Goal: Task Accomplishment & Management: Use online tool/utility

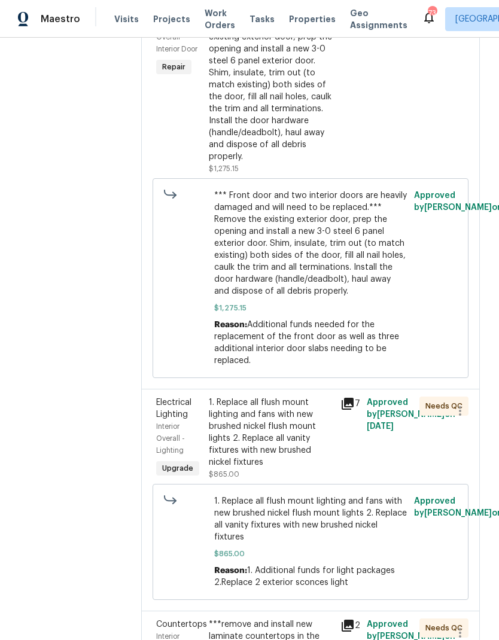
scroll to position [6590, 0]
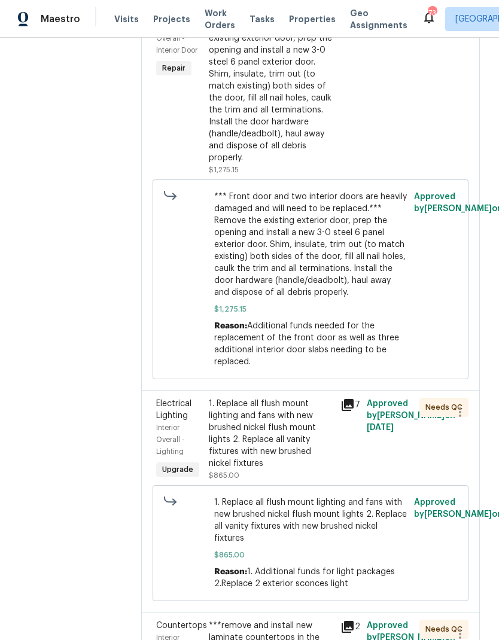
click at [275, 398] on div "1. Replace all flush mount lighting and fans with new brushed nickel flush moun…" at bounding box center [271, 434] width 124 height 72
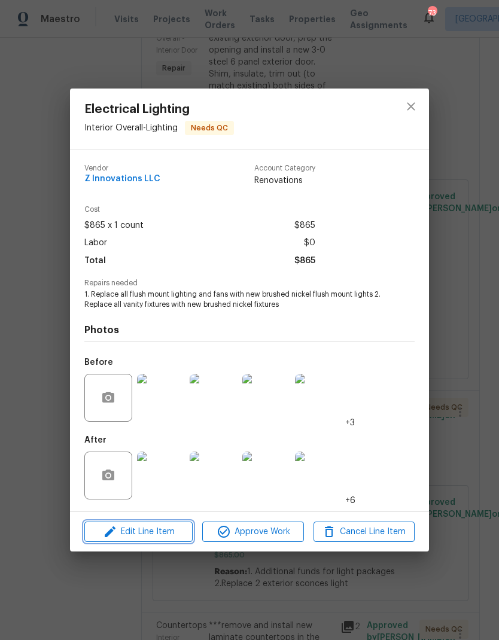
click at [178, 537] on span "Edit Line Item" at bounding box center [138, 532] width 101 height 15
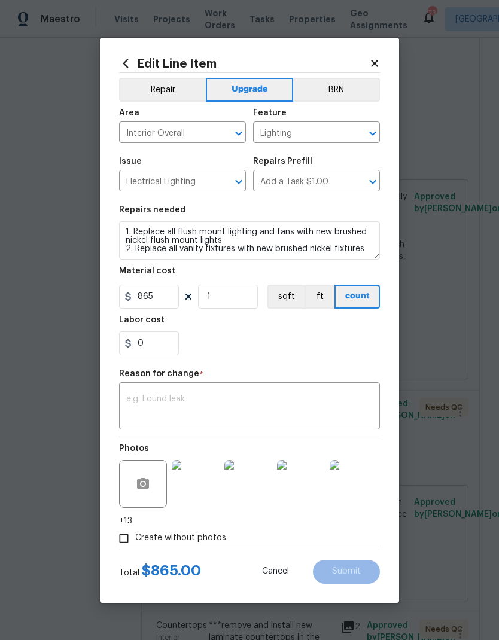
click at [193, 404] on textarea at bounding box center [249, 407] width 246 height 25
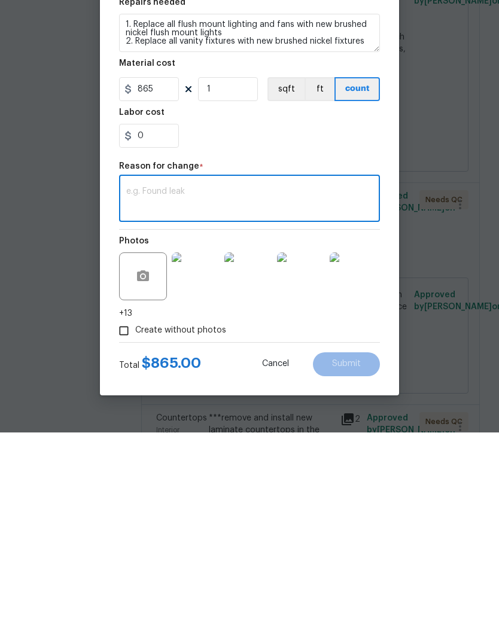
click at [180, 395] on textarea at bounding box center [249, 407] width 246 height 25
paste textarea "$130 Replace 2 exterior sconces light"
click at [153, 395] on textarea "$130 Replace 2 exterior sconces light" at bounding box center [249, 407] width 246 height 25
type textarea "Replace 2 exterior sconces light"
click at [166, 285] on input "865" at bounding box center [149, 297] width 60 height 24
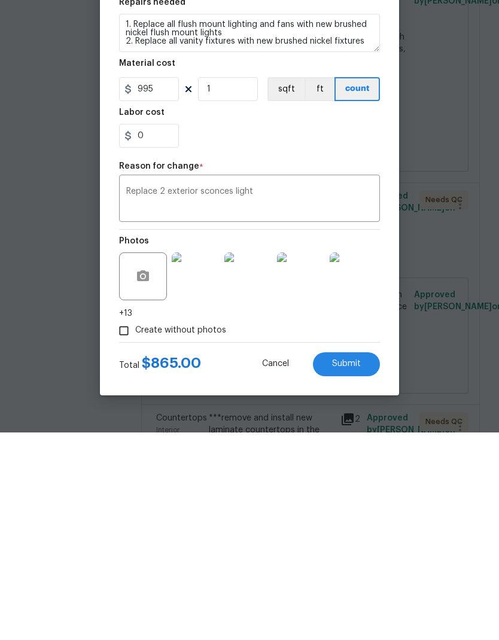
scroll to position [48, 0]
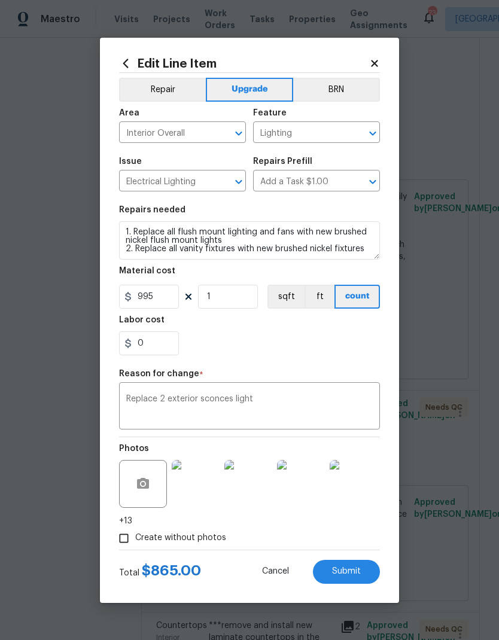
click at [366, 572] on button "Submit" at bounding box center [346, 572] width 67 height 24
type input "865"
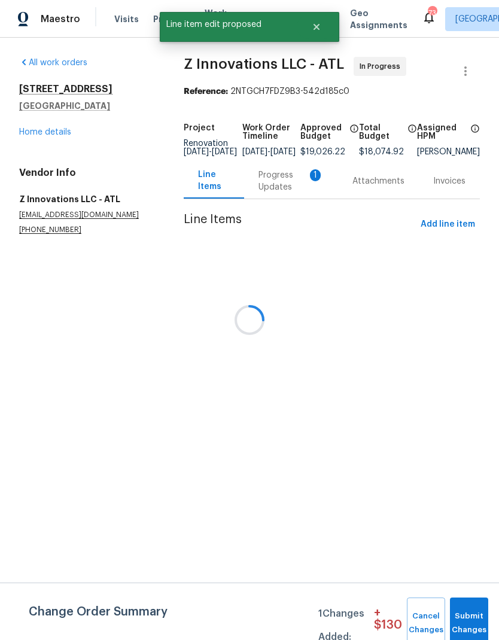
scroll to position [0, 0]
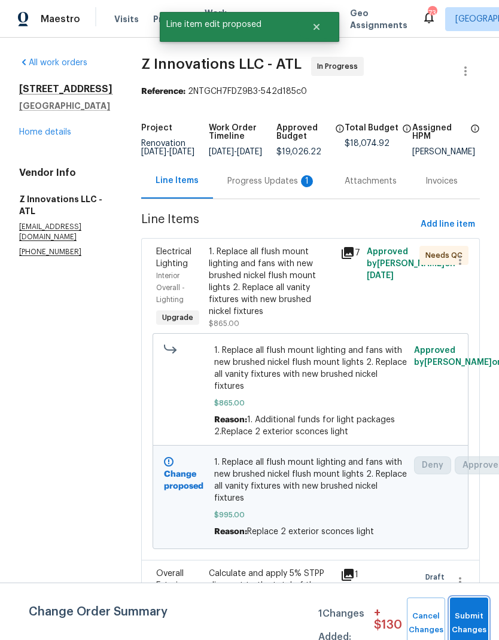
click at [475, 622] on span "Submit Changes" at bounding box center [469, 624] width 26 height 28
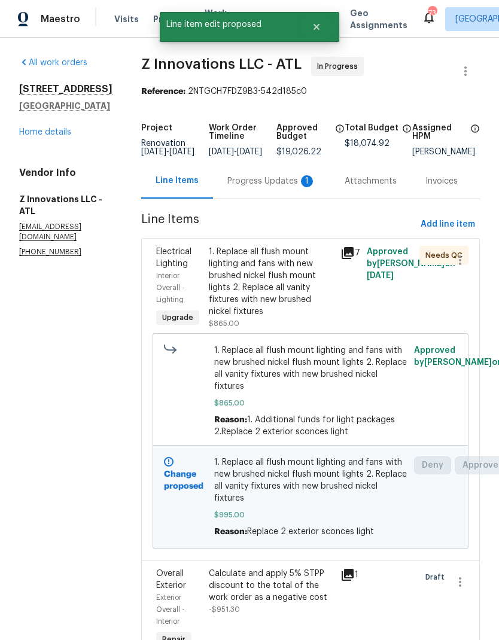
click at [276, 187] on div "Progress Updates 1" at bounding box center [271, 181] width 89 height 12
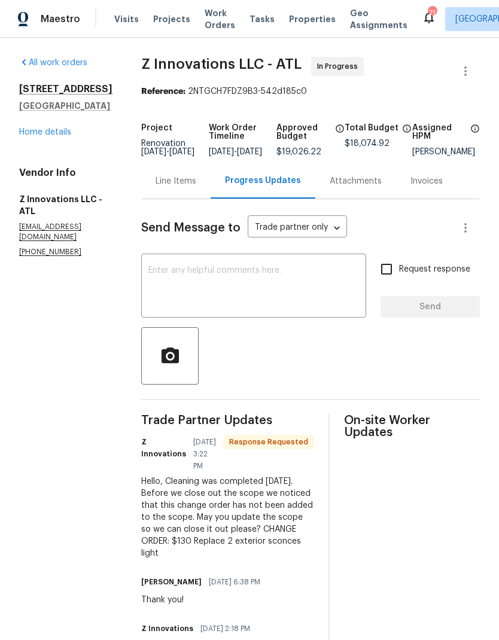
click at [240, 281] on textarea at bounding box center [253, 287] width 211 height 42
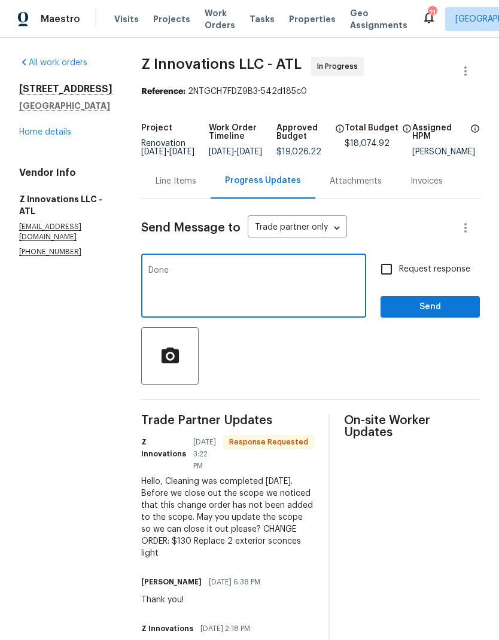
type textarea "Done"
click at [445, 315] on span "Send" at bounding box center [430, 307] width 80 height 15
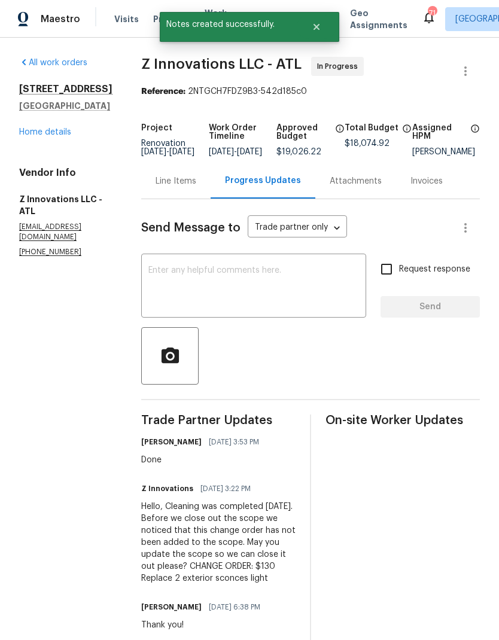
click at [173, 187] on div "Line Items" at bounding box center [176, 181] width 41 height 12
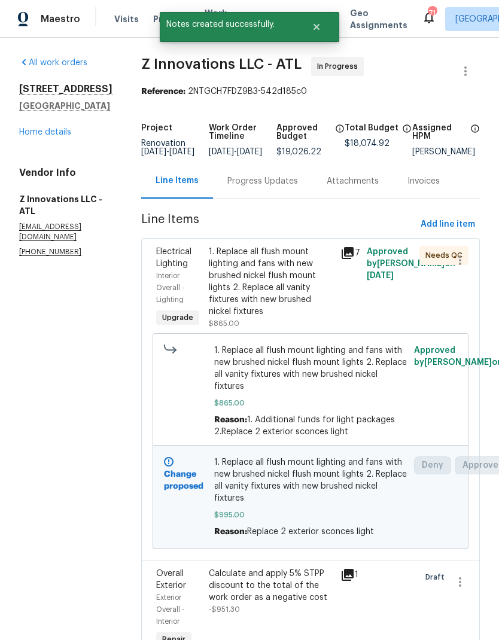
click at [60, 136] on link "Home details" at bounding box center [45, 132] width 52 height 8
